Goal: Use online tool/utility

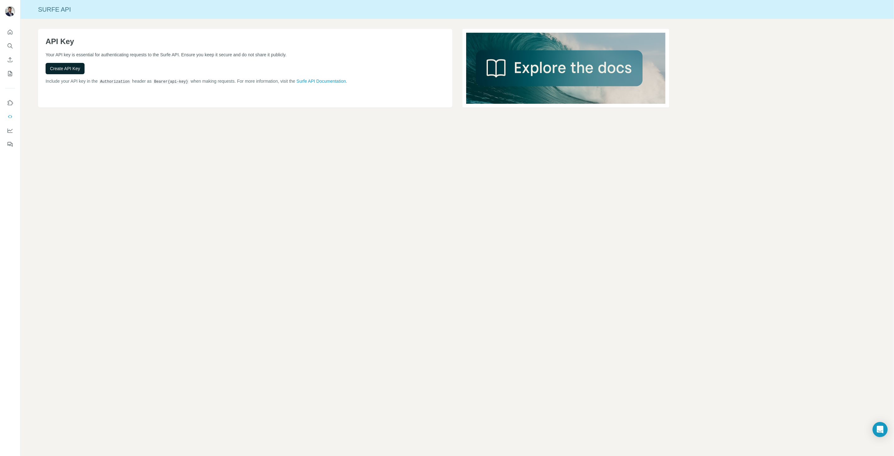
click at [68, 67] on span "Create API Key" at bounding box center [65, 68] width 30 height 6
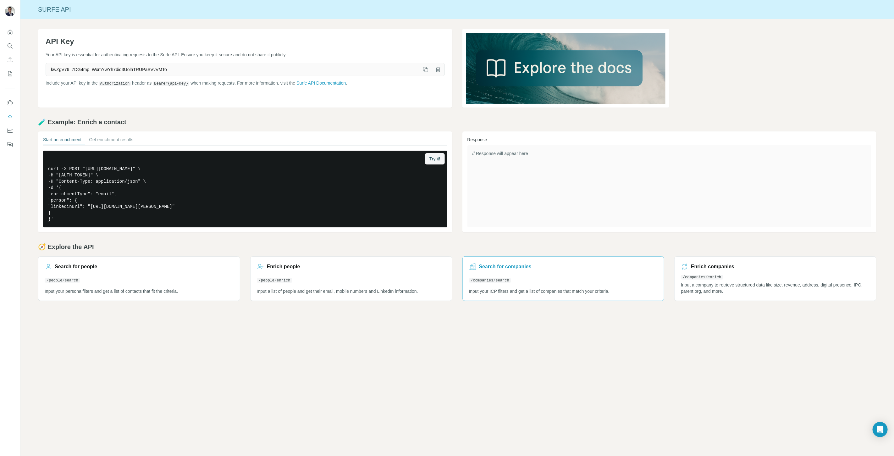
click at [504, 275] on link "Search for companies /companies/search Input your ICP filters and get a list of…" at bounding box center [563, 278] width 202 height 45
click at [320, 271] on link "Enrich people /people/enrich Input a list of people and get their email, mobile…" at bounding box center [351, 278] width 202 height 45
